Goal: Obtain resource: Download file/media

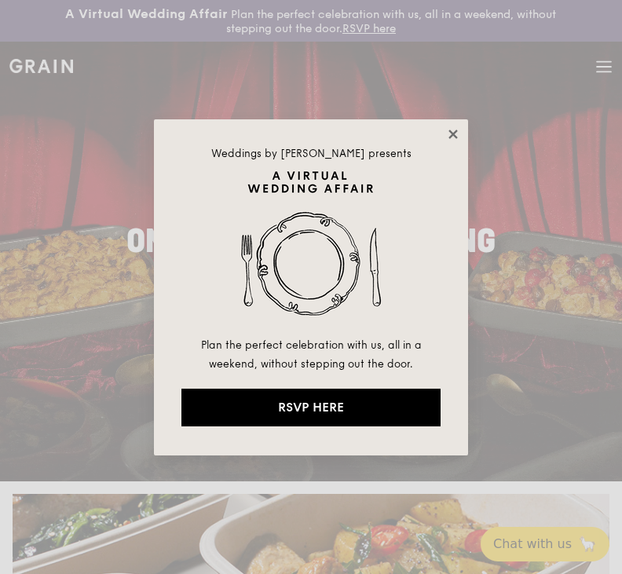
click at [456, 135] on icon at bounding box center [452, 134] width 9 height 9
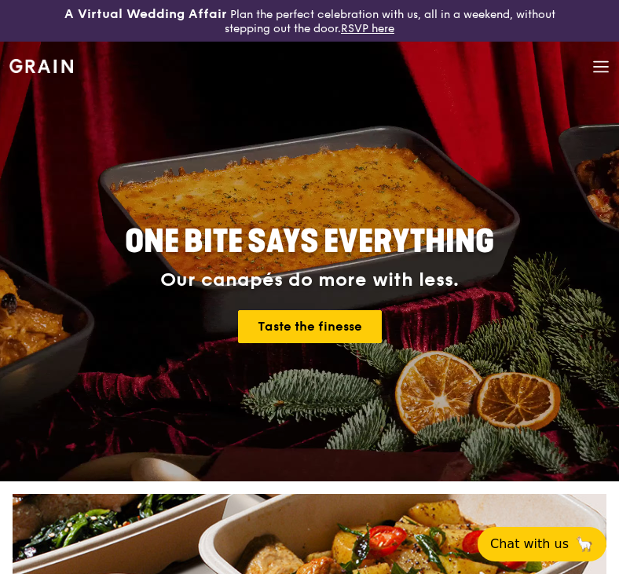
click at [600, 66] on icon at bounding box center [600, 66] width 17 height 17
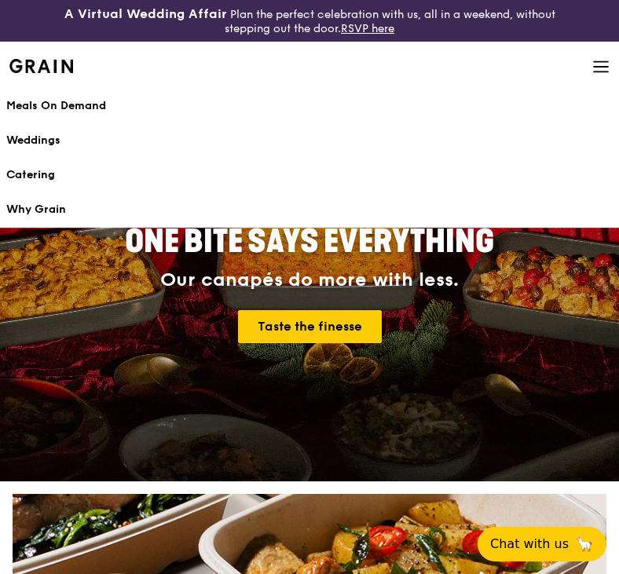
click at [39, 170] on div "Catering" at bounding box center [309, 175] width 606 height 16
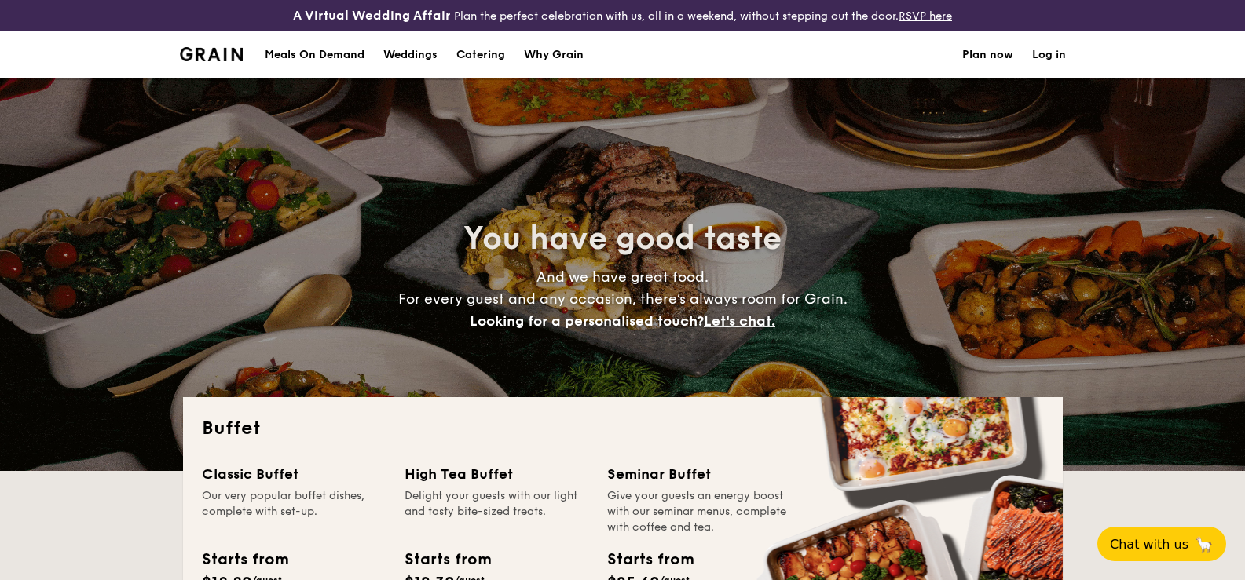
select select
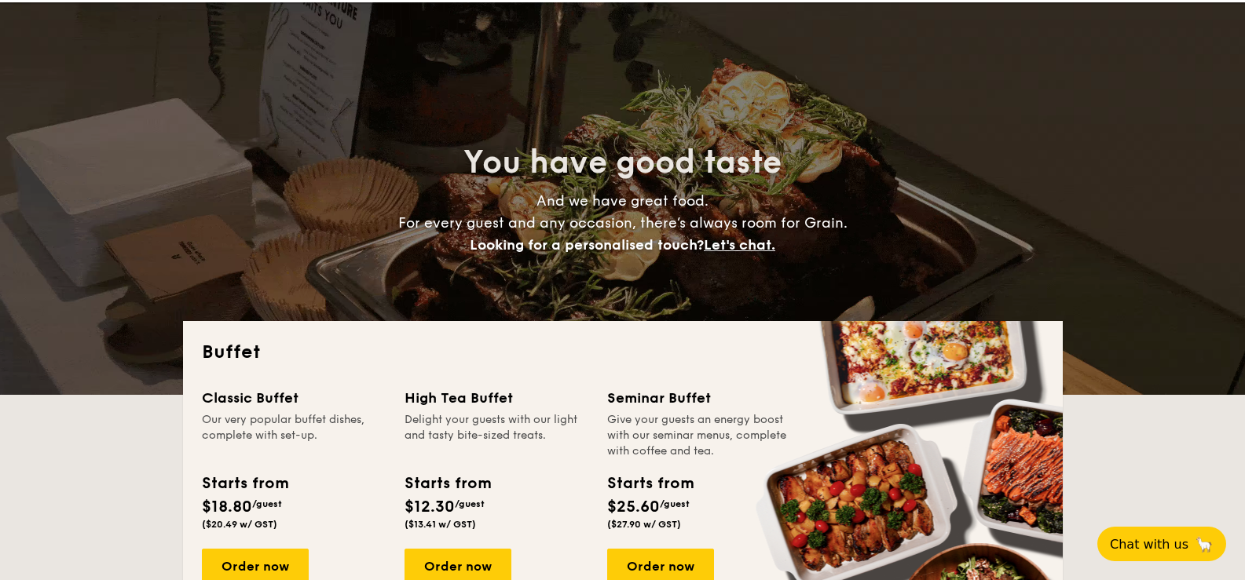
scroll to position [314, 0]
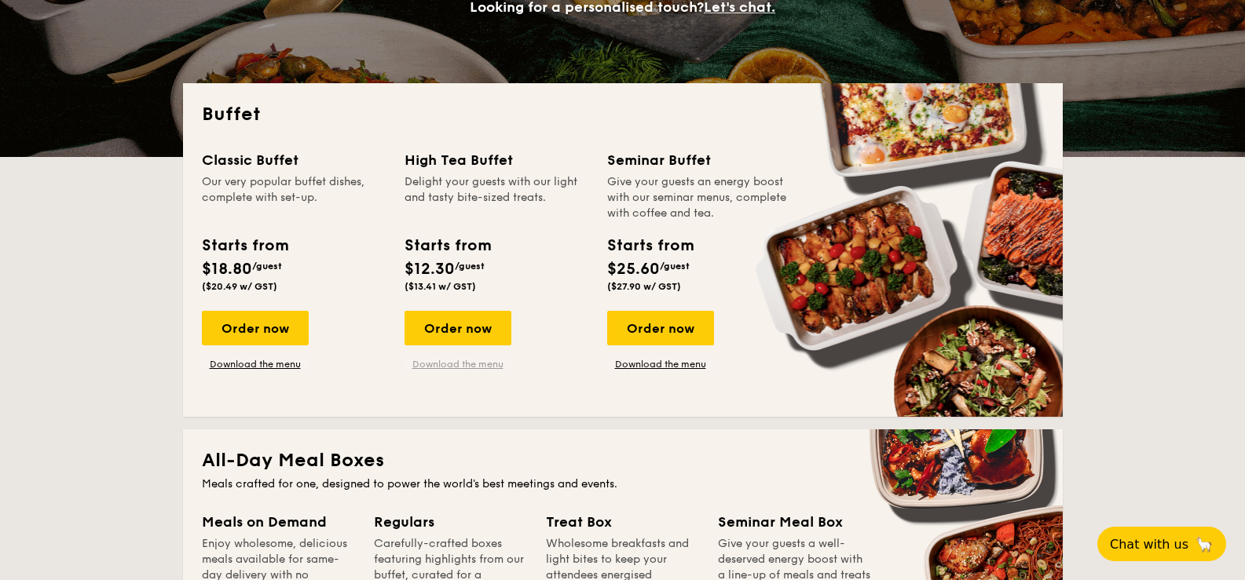
click at [456, 361] on link "Download the menu" at bounding box center [457, 364] width 107 height 13
